Goal: Navigation & Orientation: Find specific page/section

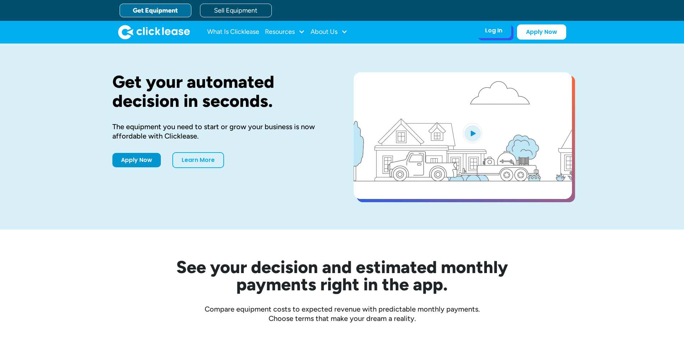
click at [505, 34] on div "Log In Account login I use Clicklease to get my equipment Partner Portal I offe…" at bounding box center [493, 30] width 35 height 15
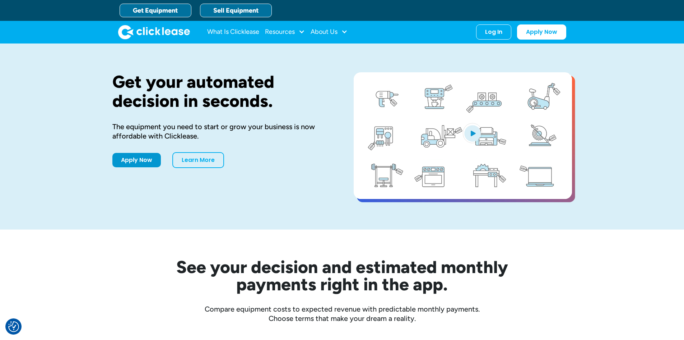
click at [242, 8] on link "Sell Equipment" at bounding box center [236, 11] width 72 height 14
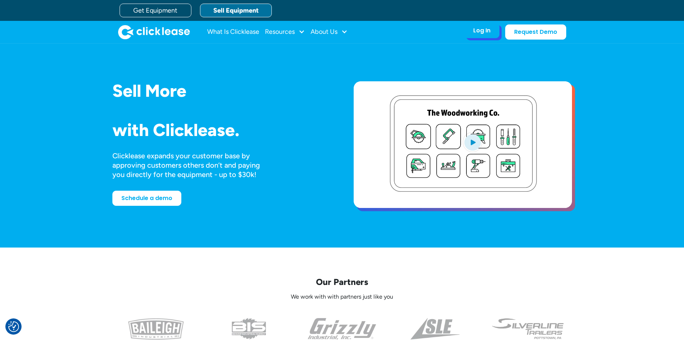
click at [484, 32] on div "Log In" at bounding box center [482, 30] width 17 height 7
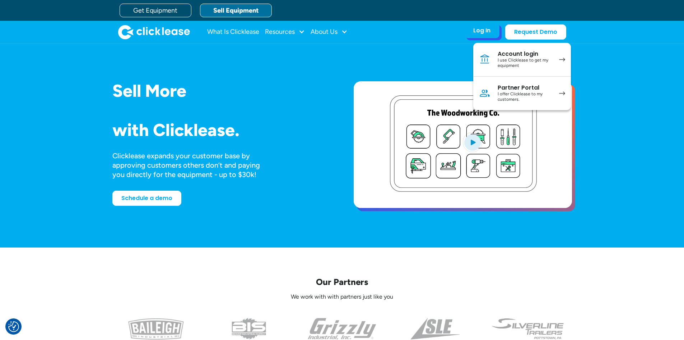
click at [519, 91] on div "I offer Clicklease to my customers." at bounding box center [525, 96] width 54 height 11
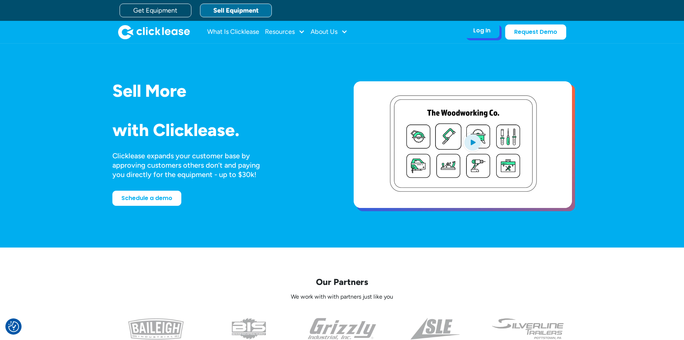
click at [493, 33] on div "Log In Account login I use Clicklease to get my equipment Partner Portal I offe…" at bounding box center [482, 30] width 35 height 15
click at [479, 29] on div "Log In" at bounding box center [482, 30] width 17 height 7
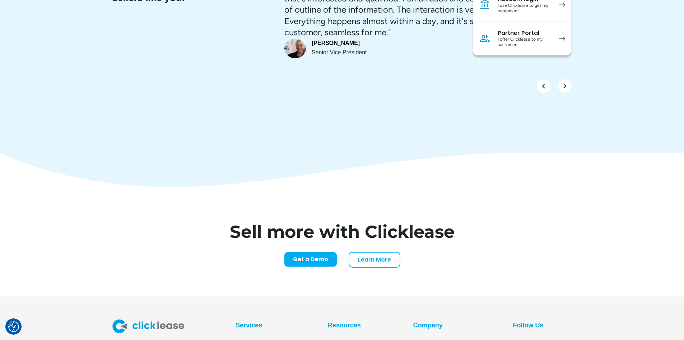
scroll to position [2983, 0]
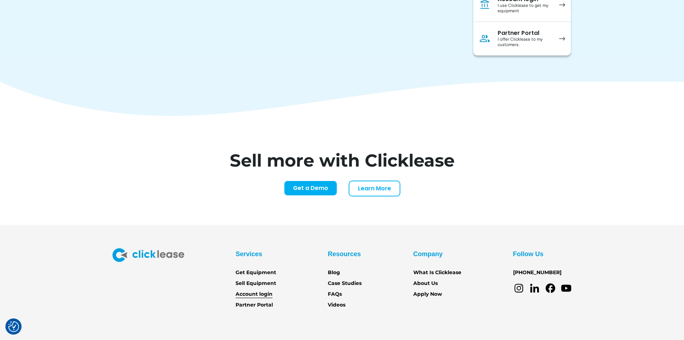
click at [264, 290] on link "Account login" at bounding box center [254, 294] width 37 height 8
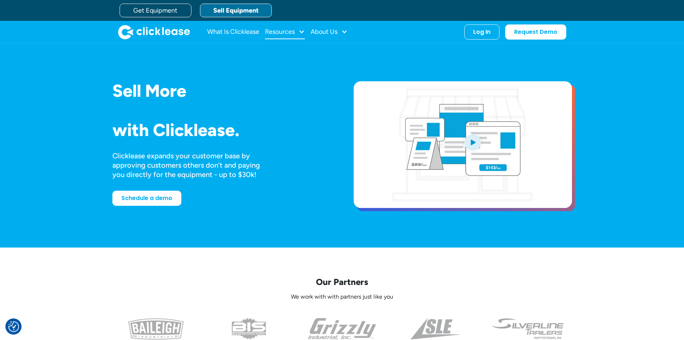
click at [289, 32] on div "Resources" at bounding box center [280, 32] width 30 height 0
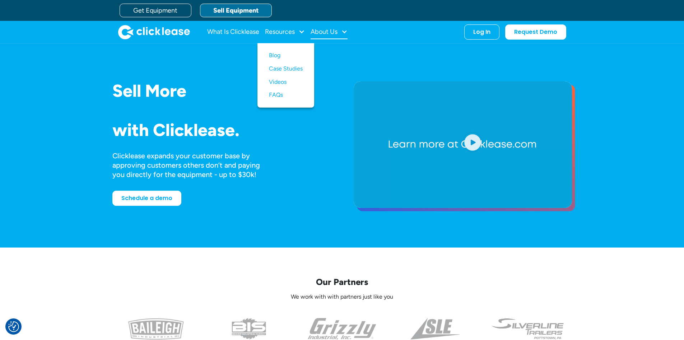
click at [344, 29] on div at bounding box center [344, 31] width 6 height 6
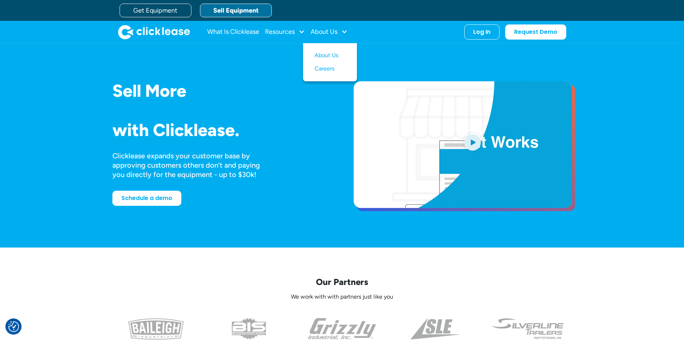
click at [233, 7] on link "Sell Equipment" at bounding box center [236, 11] width 72 height 14
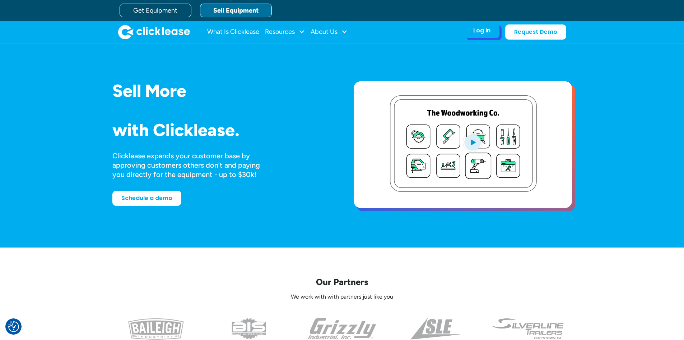
click at [493, 31] on div "Log In Account login I use Clicklease to get my equipment Partner Portal I offe…" at bounding box center [482, 30] width 35 height 15
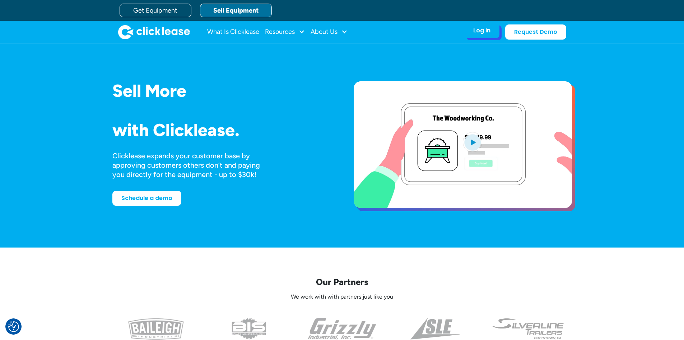
click at [479, 32] on div "Log In" at bounding box center [482, 30] width 17 height 7
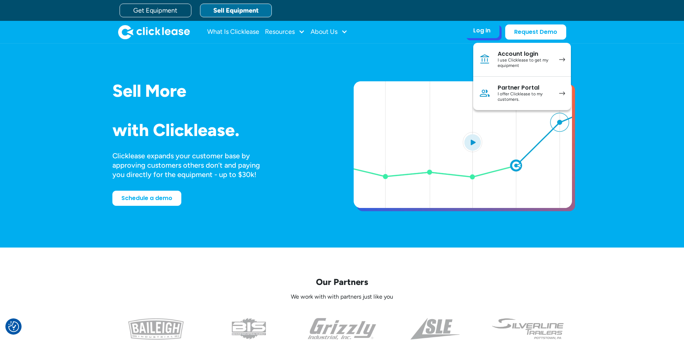
click at [507, 89] on div "Partner Portal" at bounding box center [525, 87] width 54 height 7
